Goal: Task Accomplishment & Management: Manage account settings

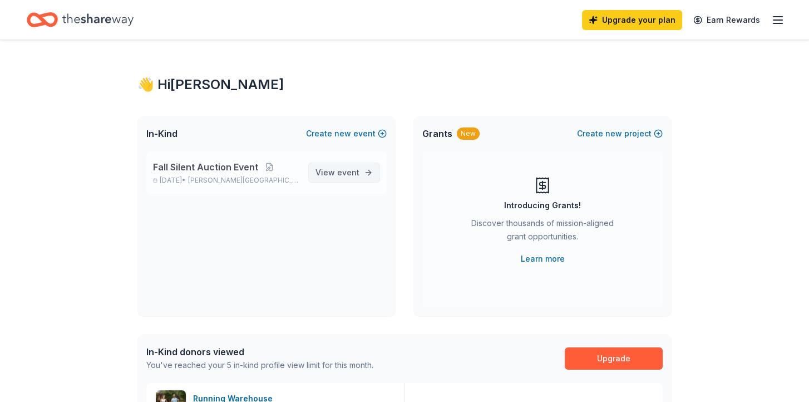
click at [358, 179] on span "View event" at bounding box center [337, 172] width 44 height 13
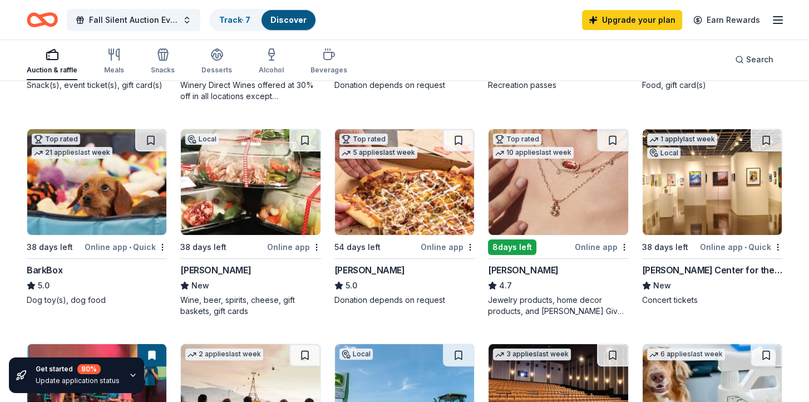
scroll to position [334, 0]
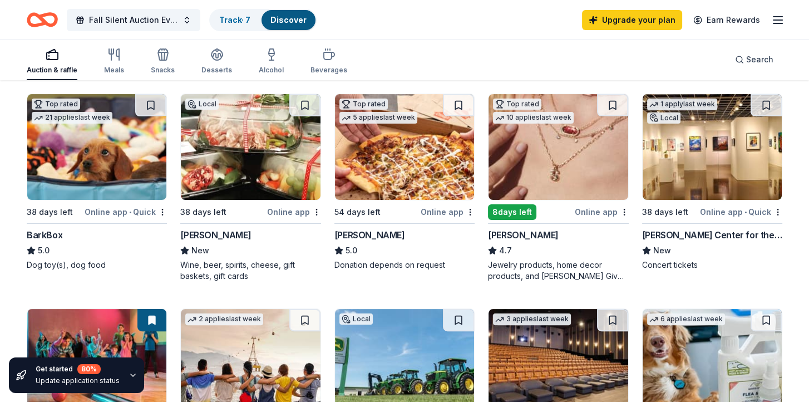
click at [201, 228] on div "[PERSON_NAME]" at bounding box center [215, 234] width 71 height 13
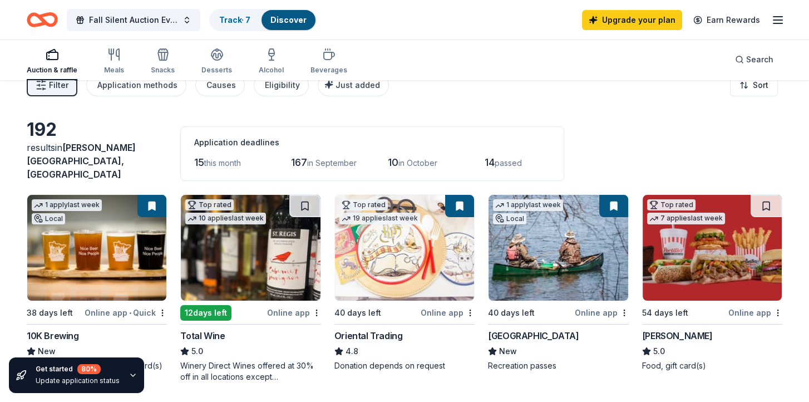
scroll to position [0, 0]
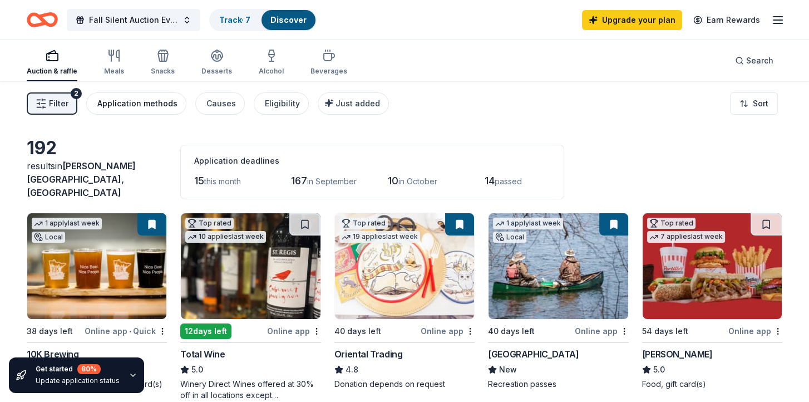
click at [151, 107] on div "Application methods" at bounding box center [137, 103] width 80 height 13
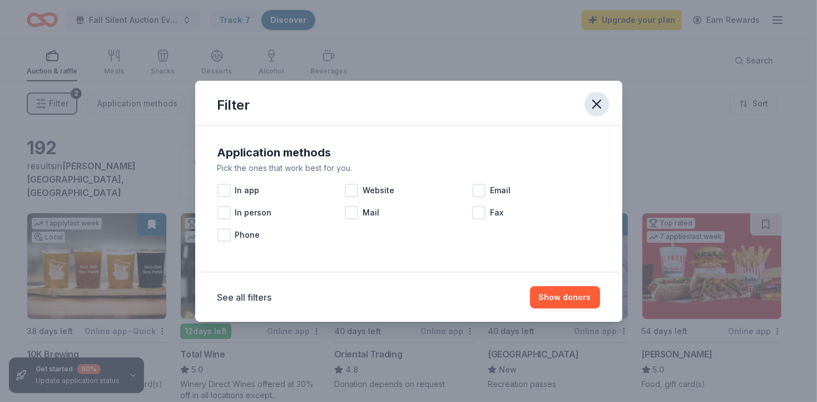
click at [597, 102] on icon "button" at bounding box center [597, 104] width 8 height 8
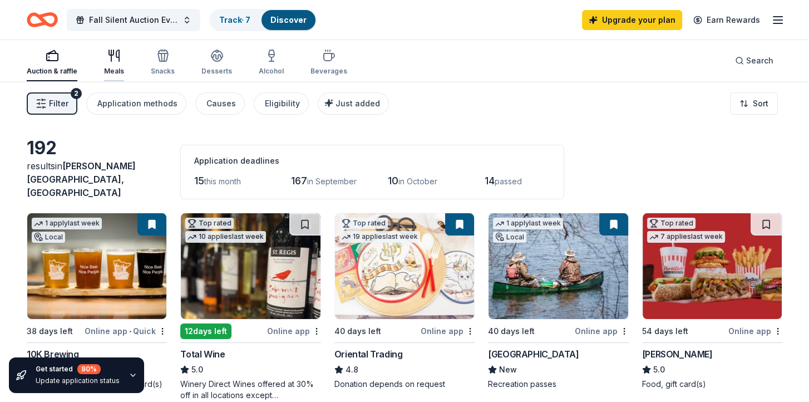
click at [120, 62] on div "Meals" at bounding box center [114, 62] width 20 height 27
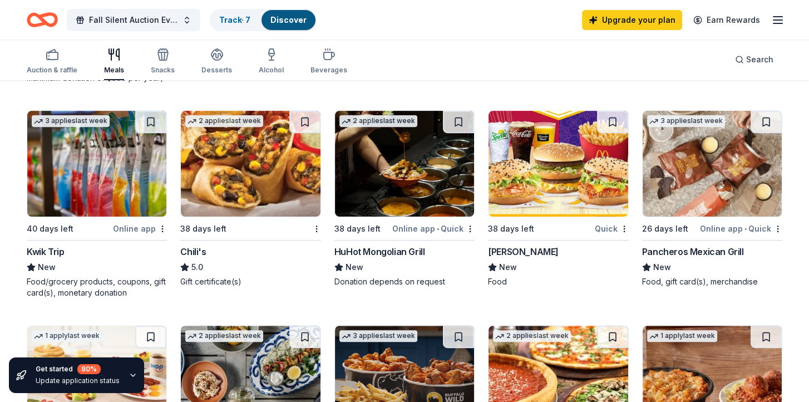
scroll to position [556, 0]
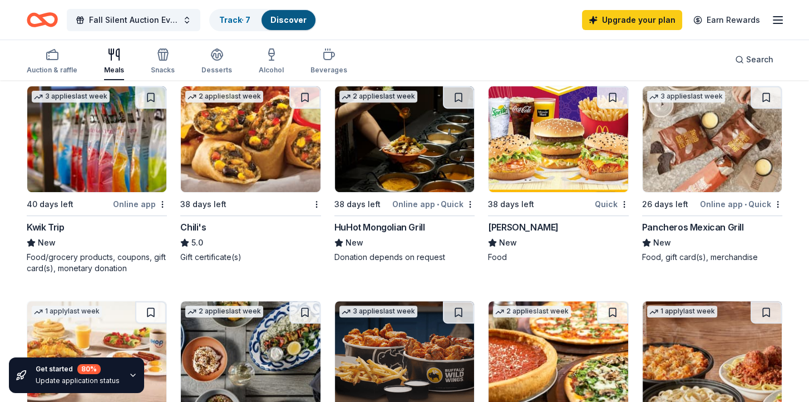
click at [389, 220] on div "HuHot Mongolian Grill" at bounding box center [379, 226] width 91 height 13
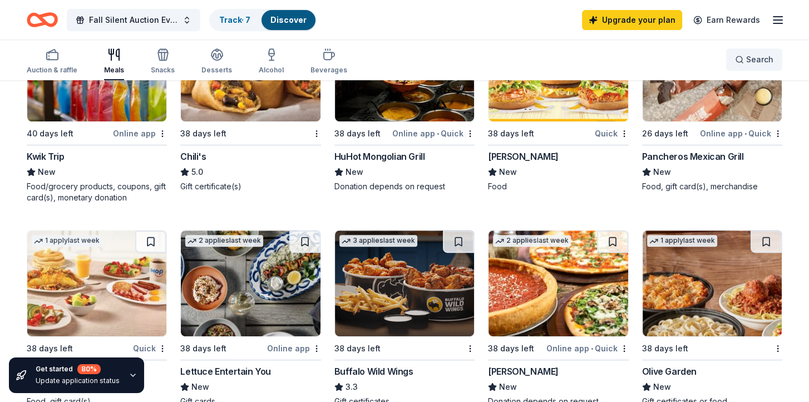
scroll to position [612, 0]
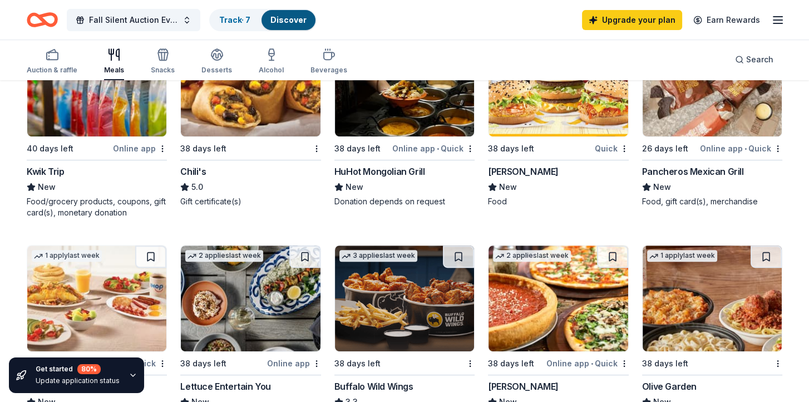
click at [459, 56] on div "Auction & raffle Meals Snacks Desserts Alcohol Beverages Search" at bounding box center [404, 59] width 755 height 41
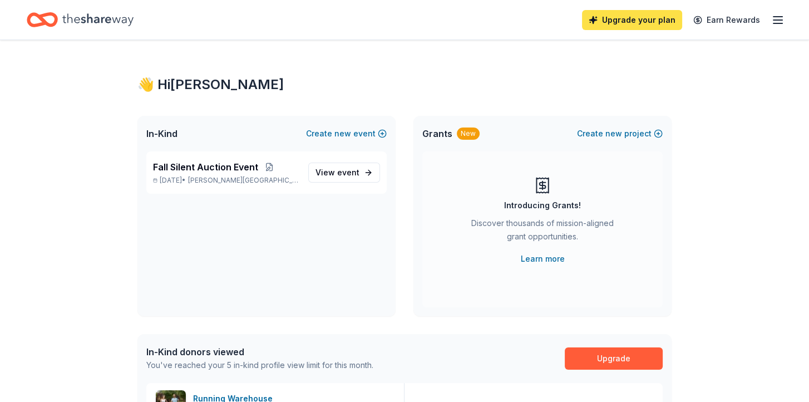
click at [637, 27] on link "Upgrade your plan" at bounding box center [632, 20] width 100 height 20
click at [637, 21] on link "Upgrade your plan" at bounding box center [632, 20] width 100 height 20
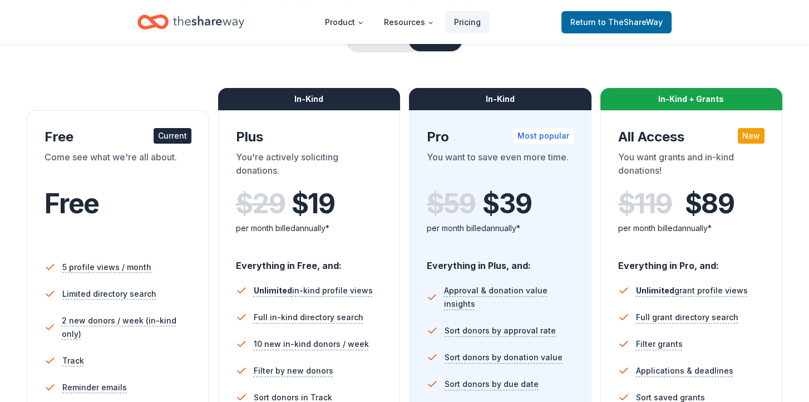
scroll to position [111, 0]
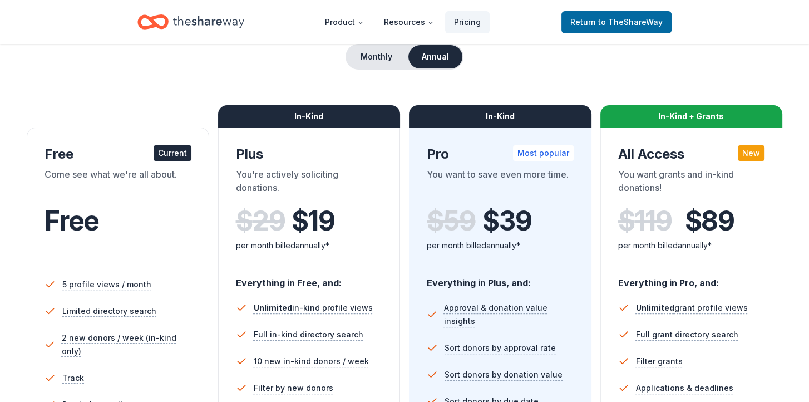
drag, startPoint x: 756, startPoint y: 1, endPoint x: 564, endPoint y: 41, distance: 196.1
click at [564, 41] on header "Product Resources Pricing Return to TheShareWay" at bounding box center [404, 22] width 809 height 44
click at [799, 55] on div "Choose the perfect plan for you Monthly Annual Free Current Come see what we're…" at bounding box center [404, 382] width 809 height 774
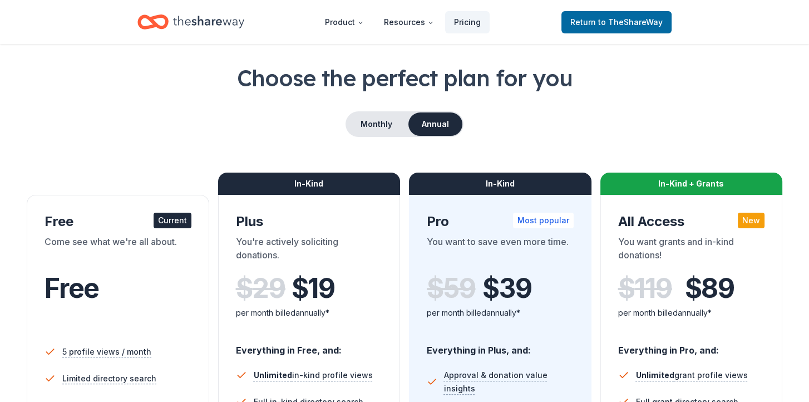
scroll to position [0, 0]
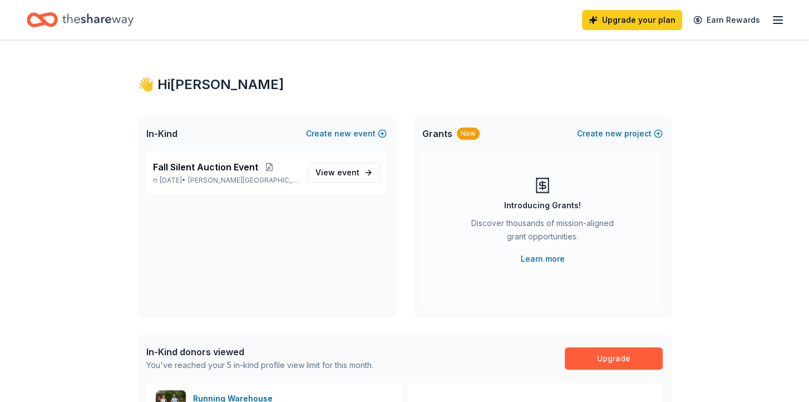
click at [778, 24] on icon "button" at bounding box center [777, 19] width 13 height 13
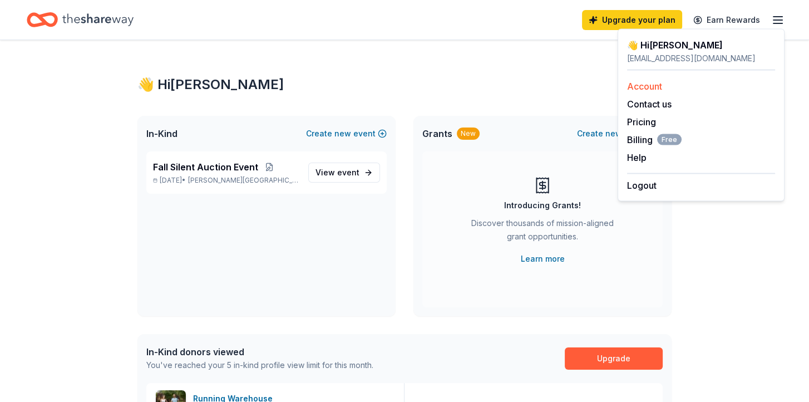
click at [634, 86] on link "Account" at bounding box center [644, 86] width 35 height 11
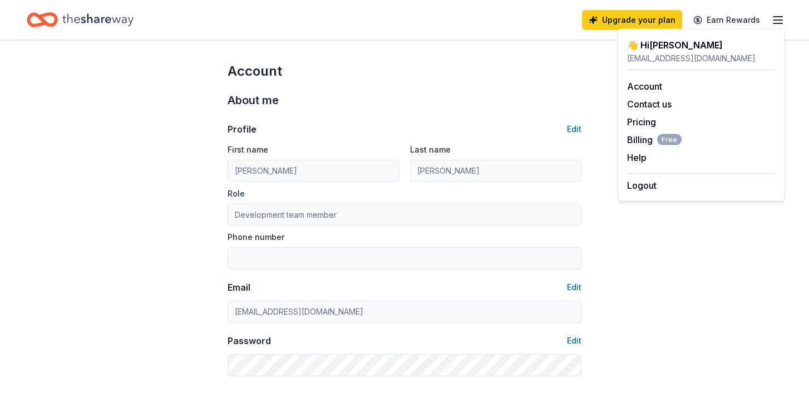
drag, startPoint x: 781, startPoint y: 0, endPoint x: 469, endPoint y: 77, distance: 321.8
click at [467, 77] on div "Account" at bounding box center [404, 71] width 354 height 18
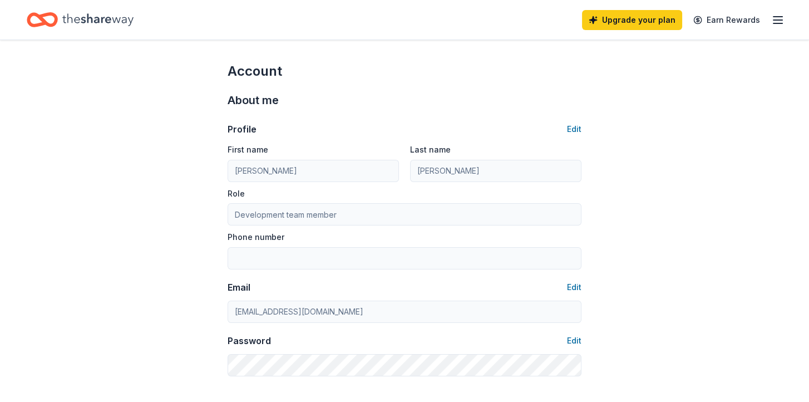
click at [778, 17] on icon "button" at bounding box center [777, 19] width 13 height 13
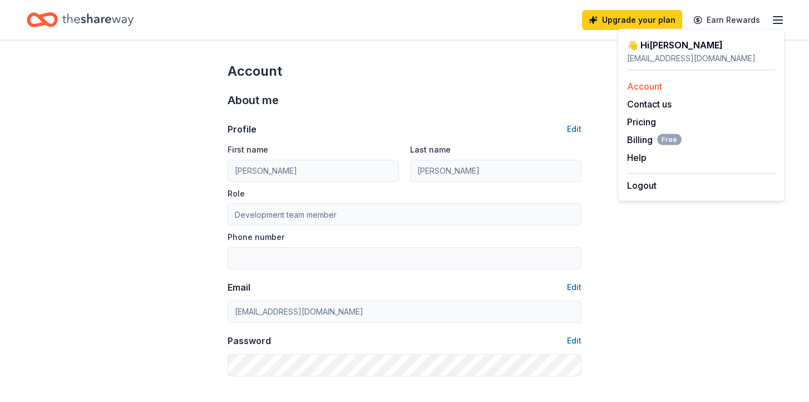
click at [660, 82] on link "Account" at bounding box center [644, 86] width 35 height 11
click at [648, 186] on button "Logout" at bounding box center [641, 185] width 29 height 13
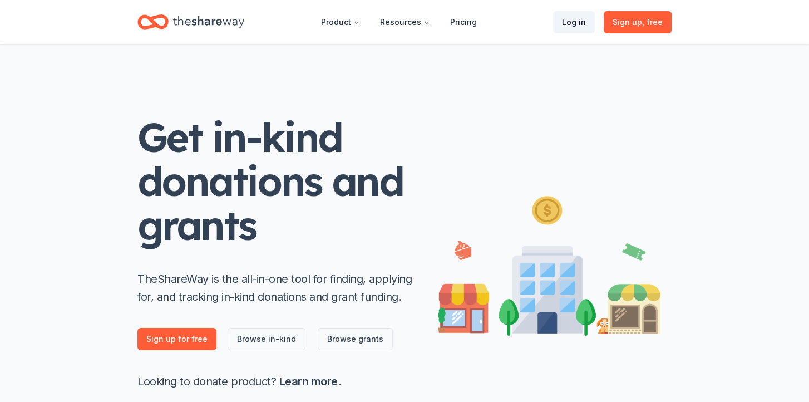
click at [567, 26] on link "Log in" at bounding box center [574, 22] width 42 height 22
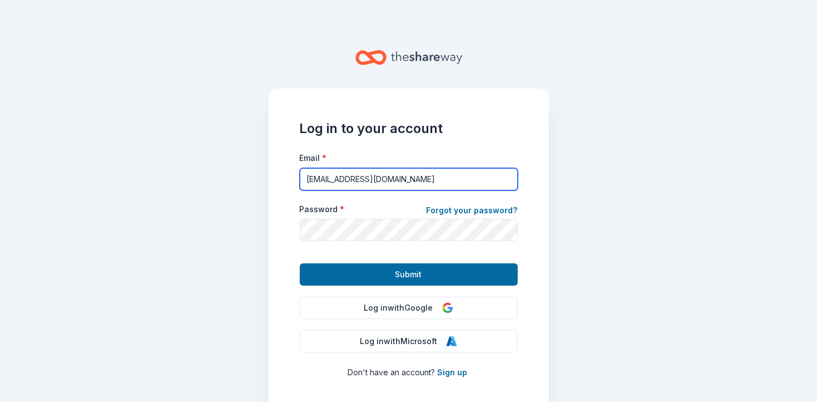
click at [418, 175] on input "llauxiliary566@gmail.com" at bounding box center [409, 179] width 218 height 22
drag, startPoint x: 418, startPoint y: 175, endPoint x: 245, endPoint y: 185, distance: 173.3
click at [245, 185] on main "Log in to your account Email * llauxiliary566@gmail.com Password * Forgot your …" at bounding box center [408, 201] width 817 height 402
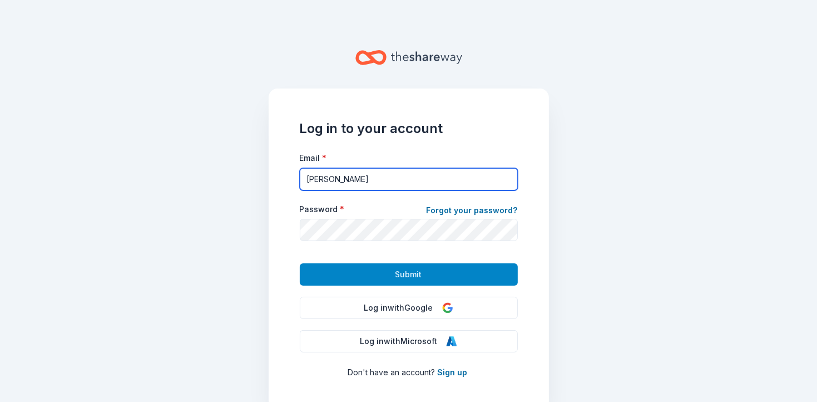
type input "arends73@gmail.com"
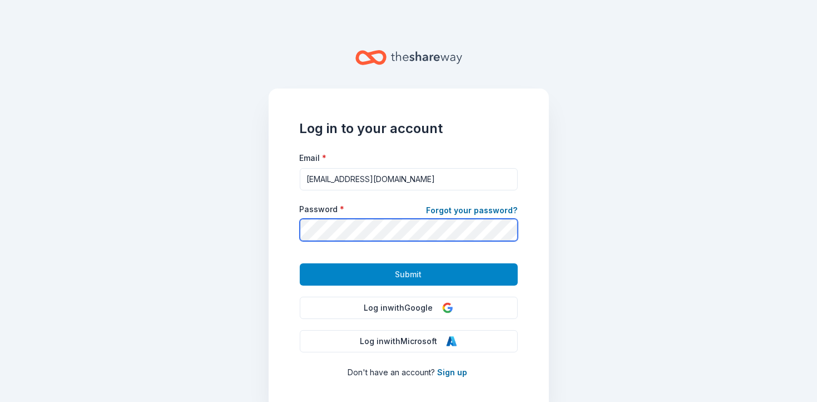
click at [300, 263] on button "Submit" at bounding box center [409, 274] width 218 height 22
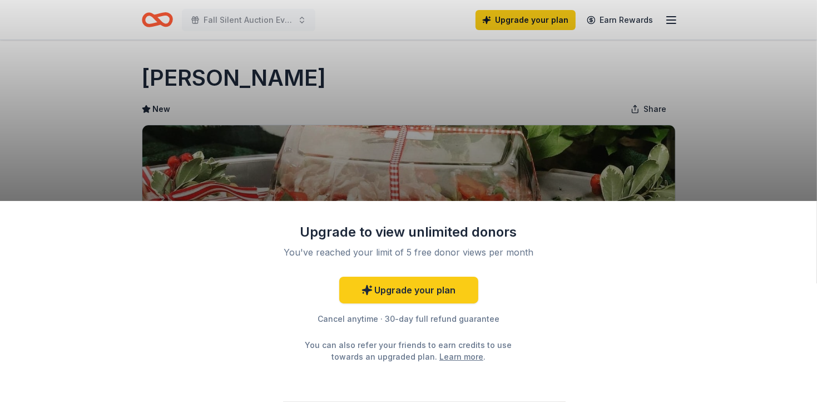
click at [417, 201] on div "Upgrade to view unlimited donors You've reached your limit of 5 free donor view…" at bounding box center [408, 301] width 817 height 201
